Goal: Task Accomplishment & Management: Complete application form

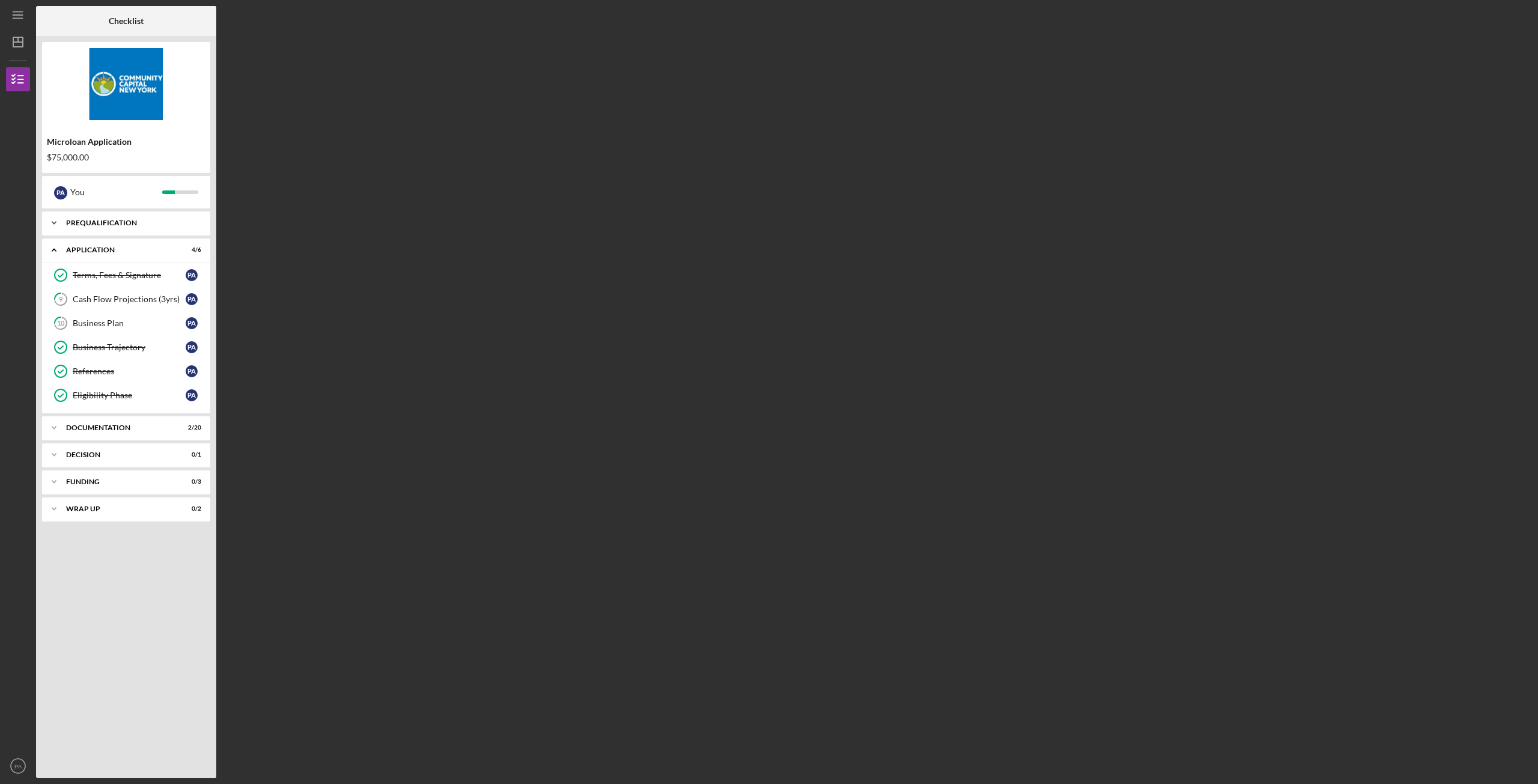
click at [114, 226] on div "Icon/Expander Prequalification 8 / 8" at bounding box center [126, 223] width 168 height 24
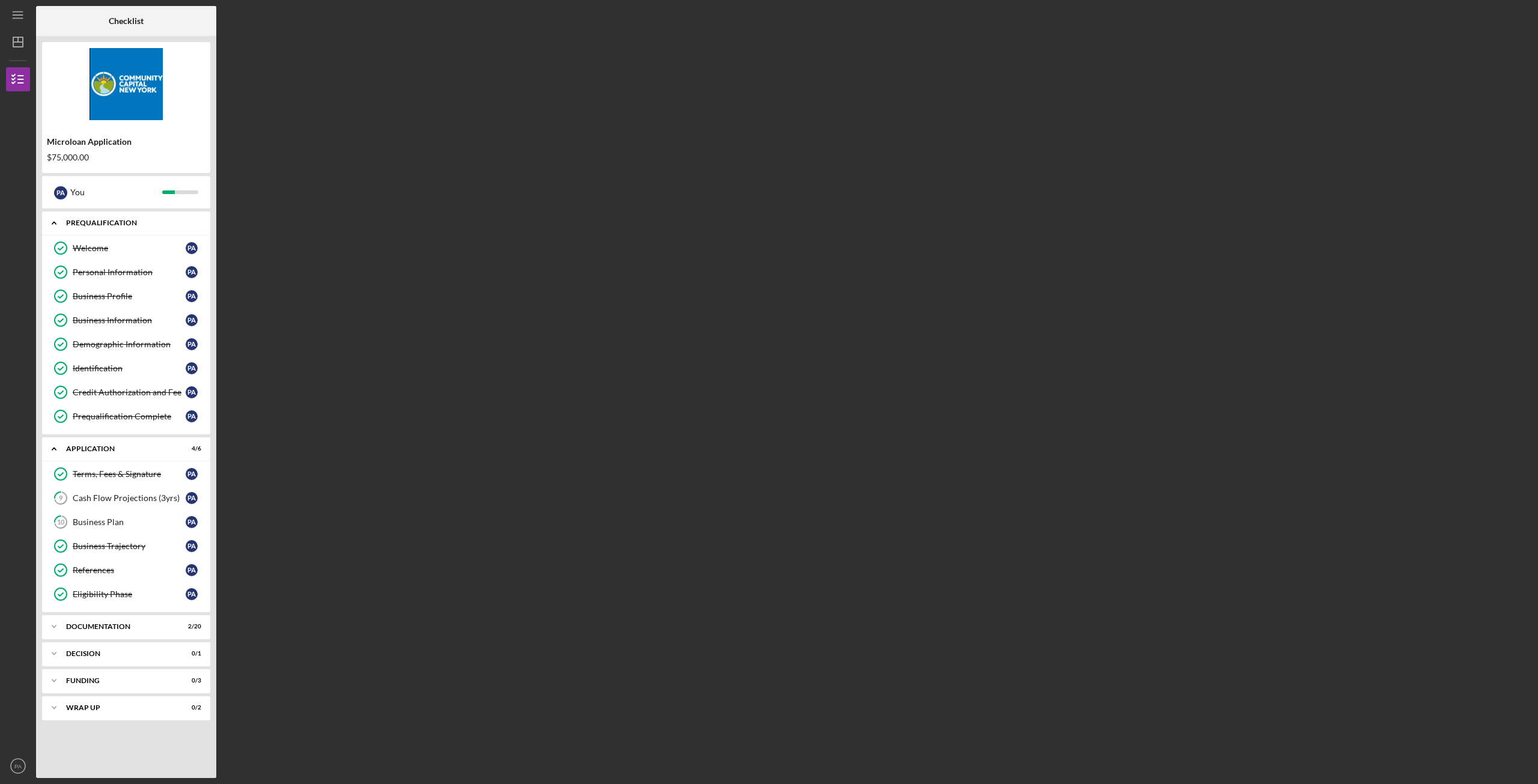
click at [114, 226] on div "Icon/Expander Prequalification 8 / 8" at bounding box center [126, 223] width 168 height 25
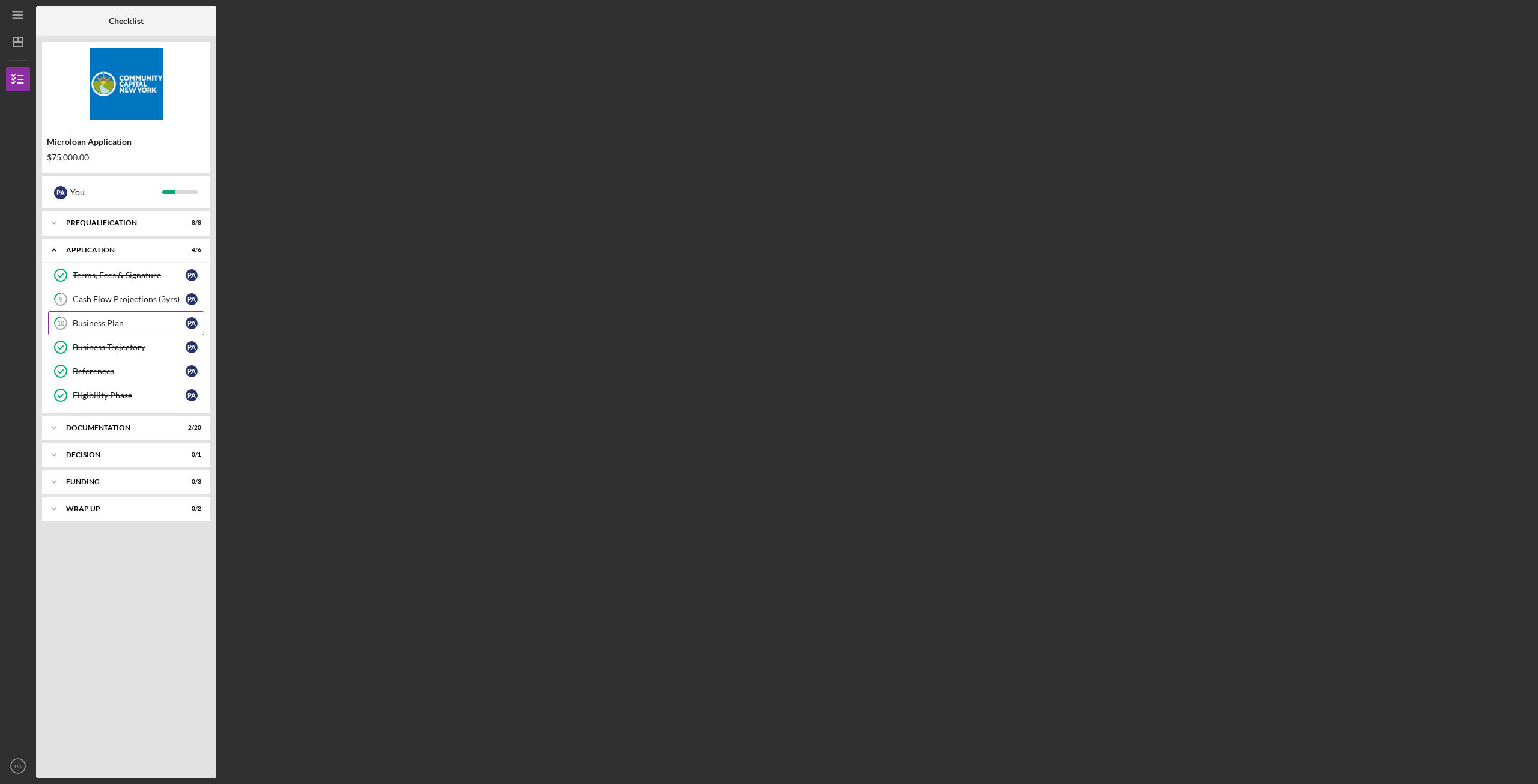
click at [118, 327] on div "Business Plan" at bounding box center [129, 323] width 113 height 10
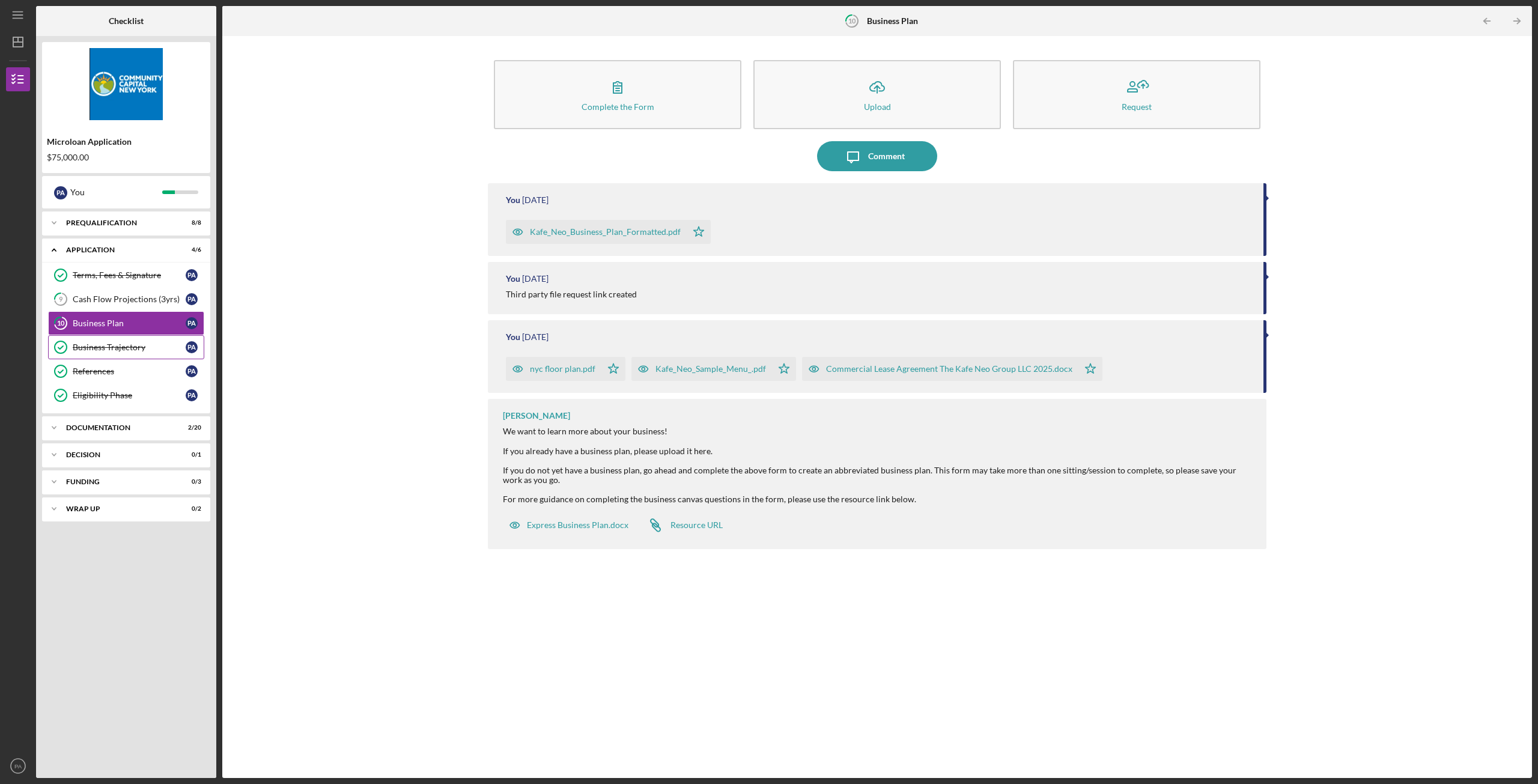
click at [138, 354] on link "Business Trajectory Business Trajectory P A" at bounding box center [126, 347] width 156 height 24
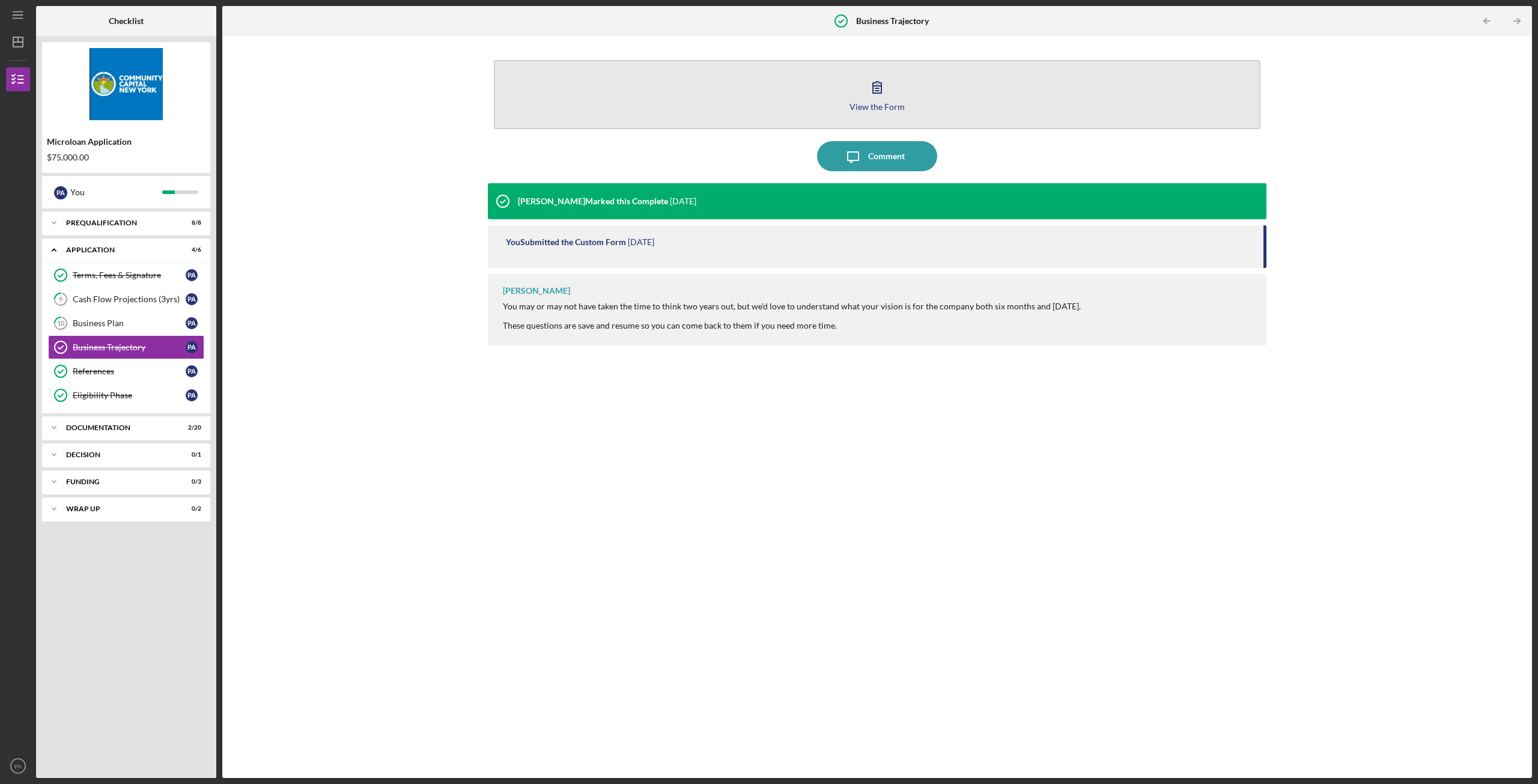
click at [871, 89] on icon "button" at bounding box center [877, 87] width 30 height 30
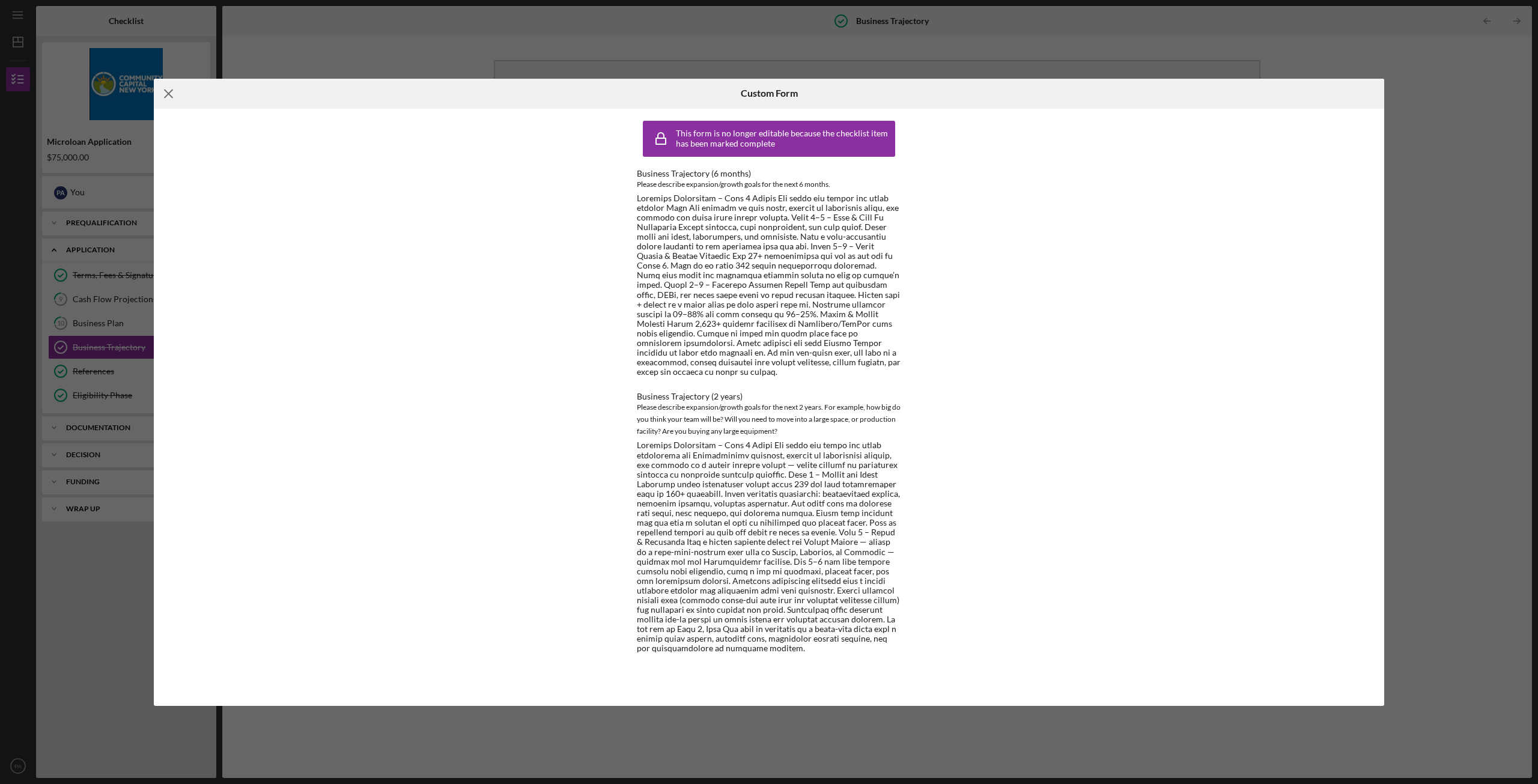
click at [168, 91] on icon "Icon/Menu Close" at bounding box center [168, 93] width 30 height 30
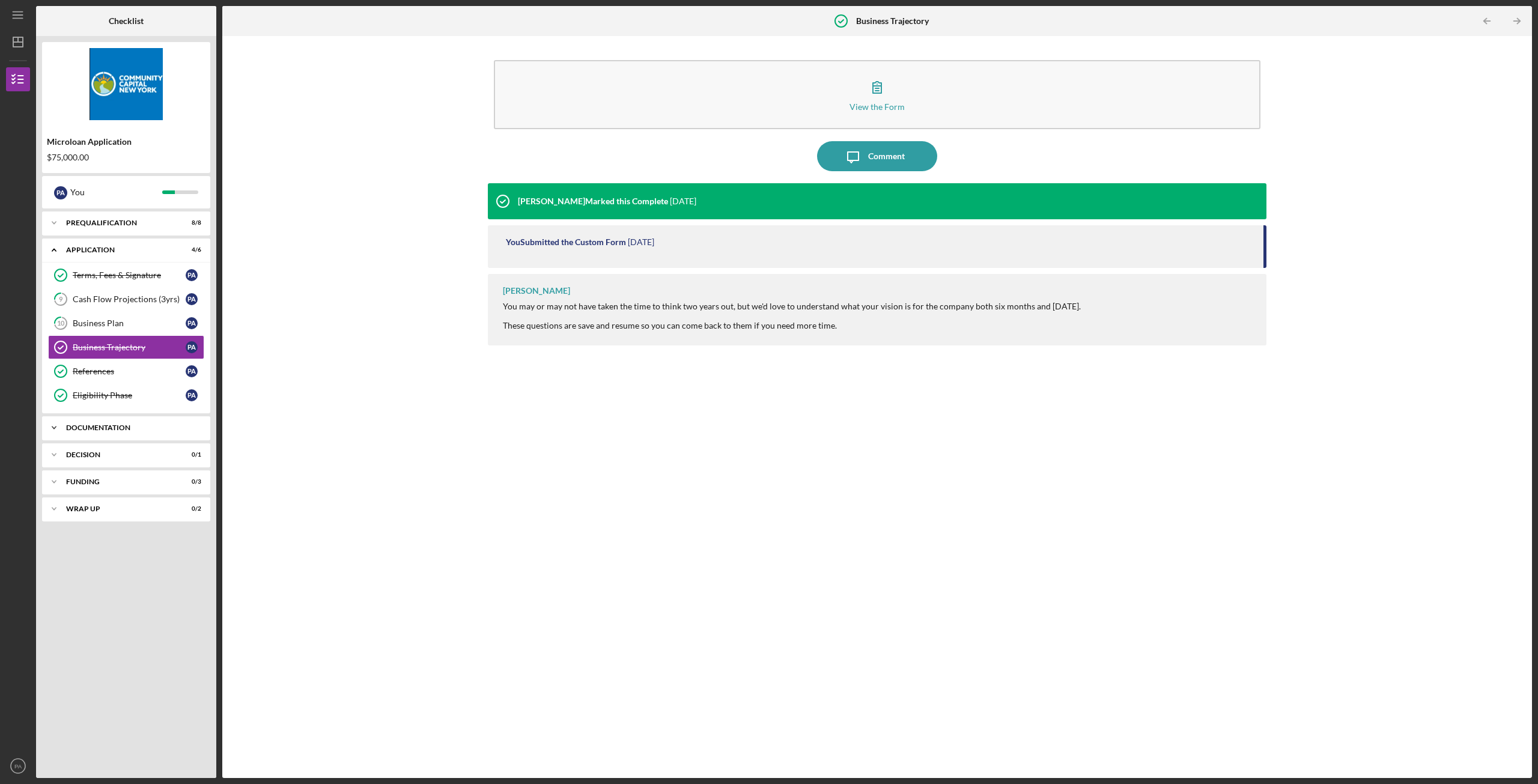
click at [123, 420] on div "Icon/Expander Documentation 2 / 20" at bounding box center [126, 427] width 168 height 24
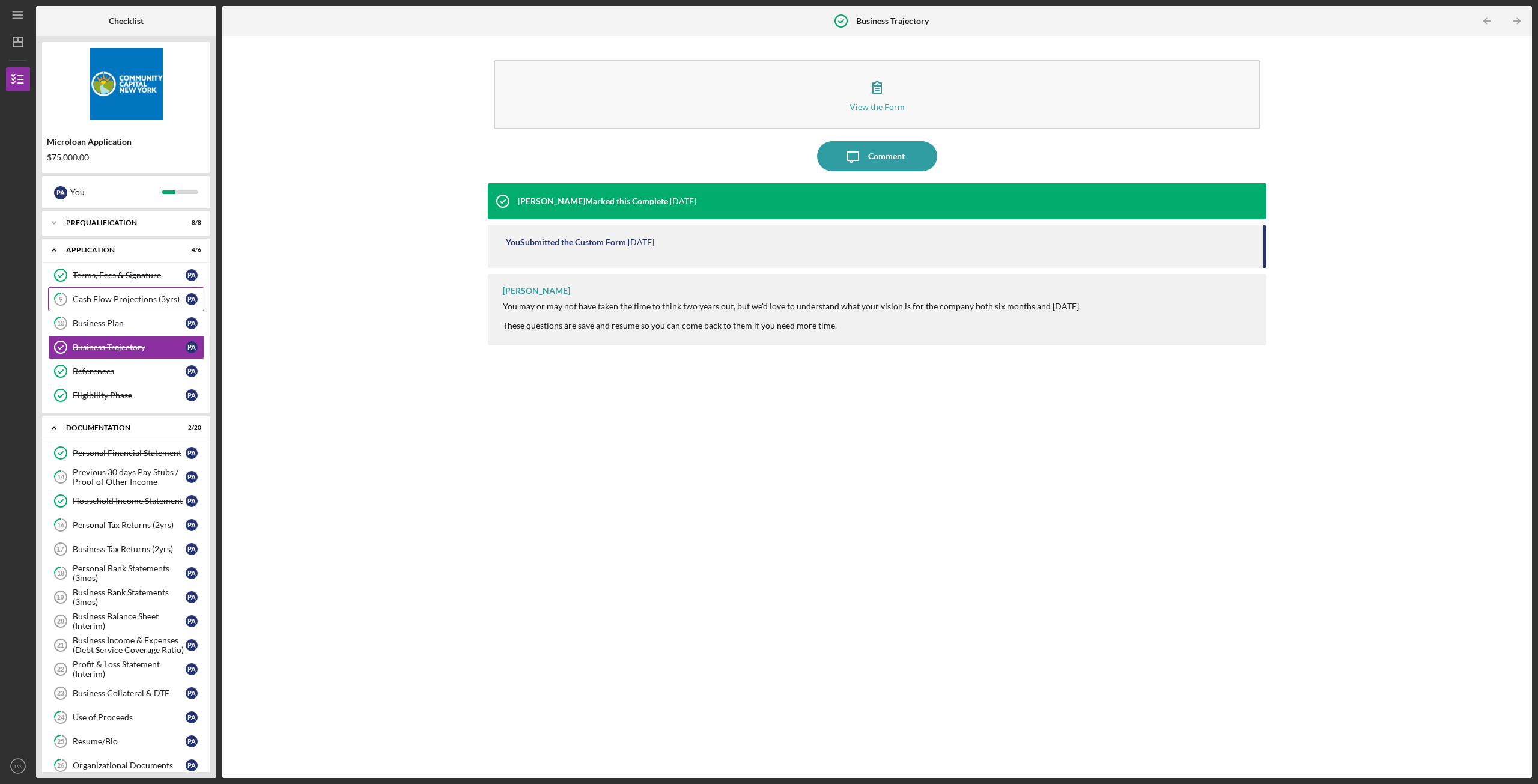
click at [140, 302] on div "Cash Flow Projections (3yrs)" at bounding box center [129, 299] width 113 height 10
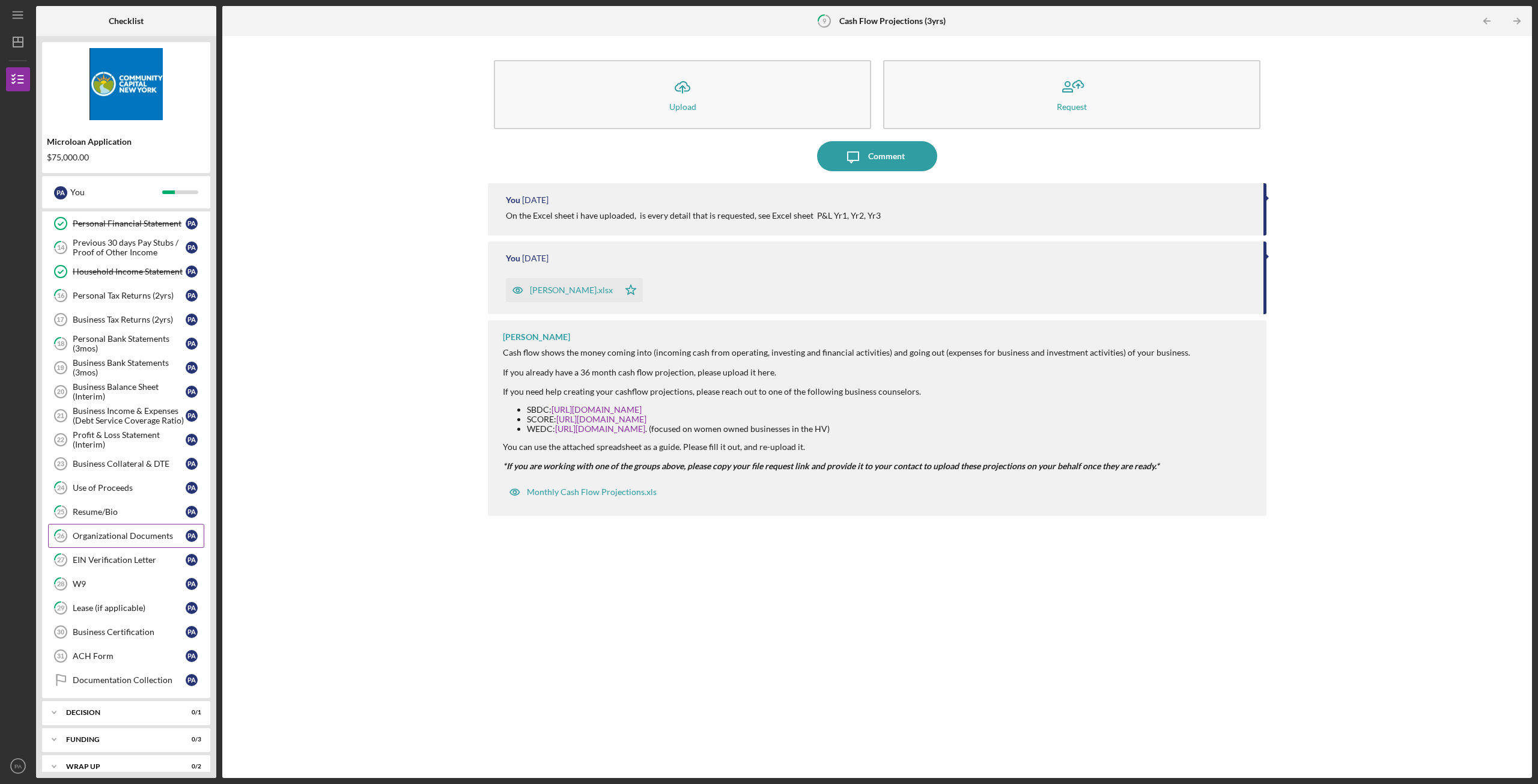
scroll to position [242, 0]
